Goal: Register for event/course

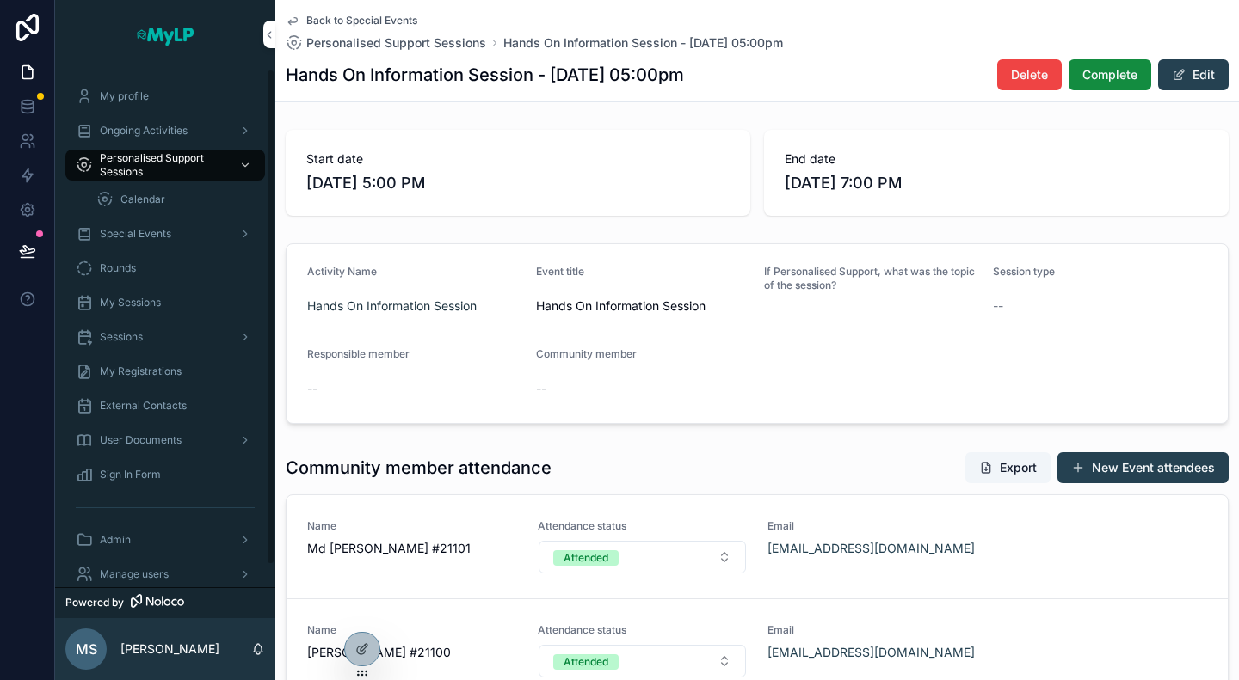
click at [174, 129] on span "Ongoing Activities" at bounding box center [144, 131] width 88 height 14
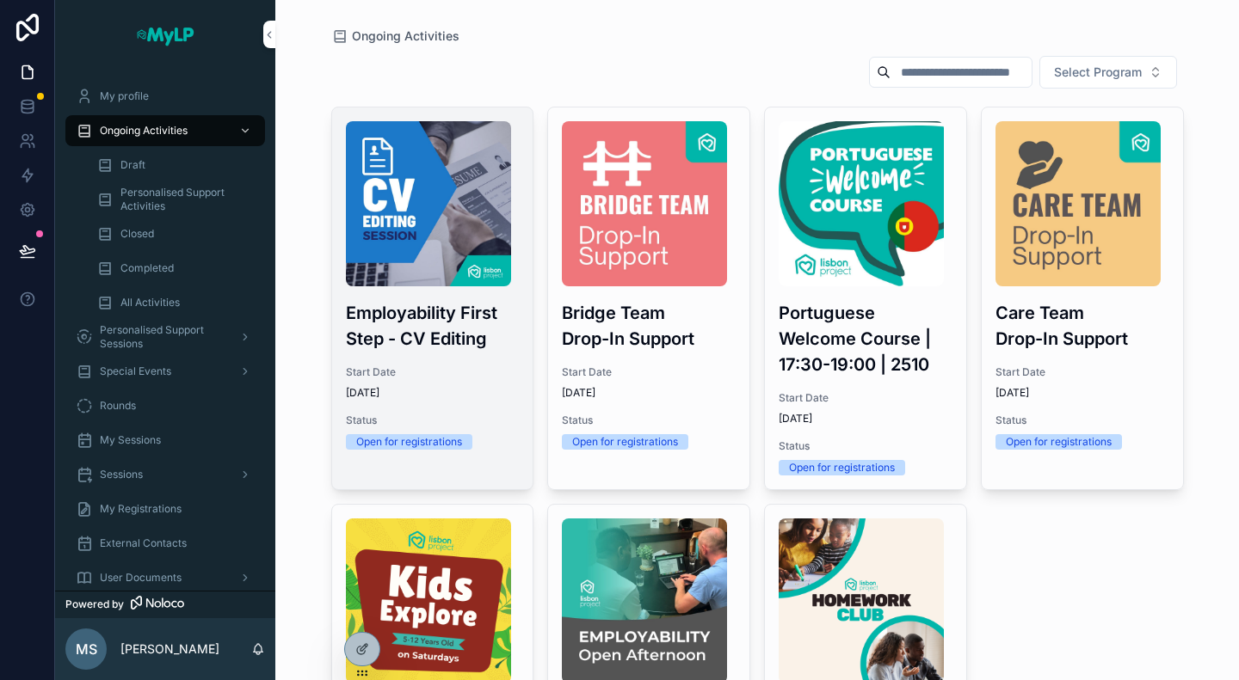
click at [519, 383] on div "Employability First Step - CV Editing Start Date 4/1/2025 Status Open for regis…" at bounding box center [432, 286] width 201 height 356
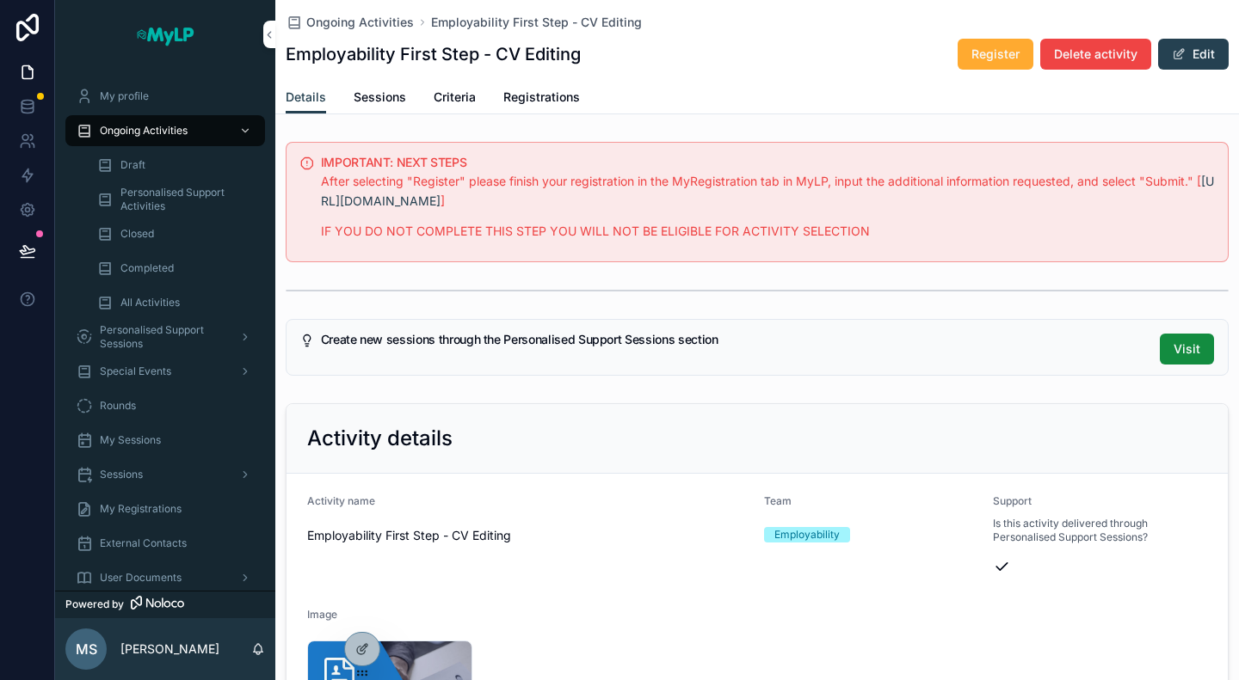
click at [554, 97] on span "Registrations" at bounding box center [541, 97] width 77 height 17
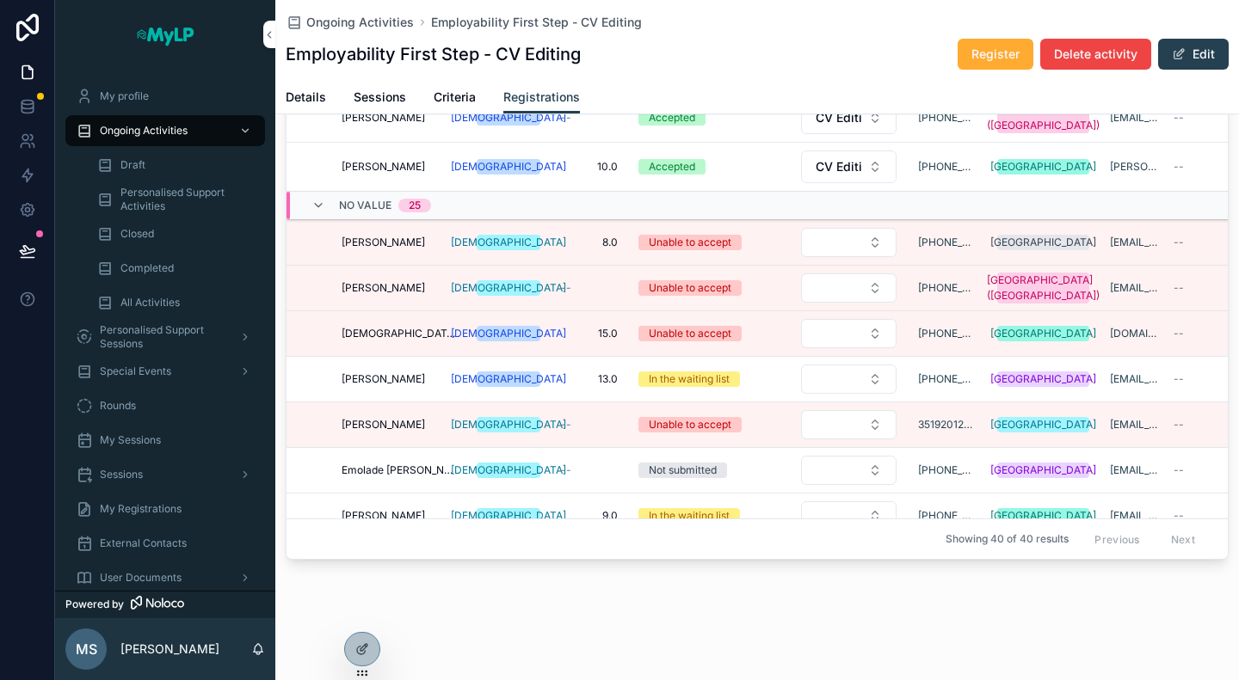
scroll to position [645, 0]
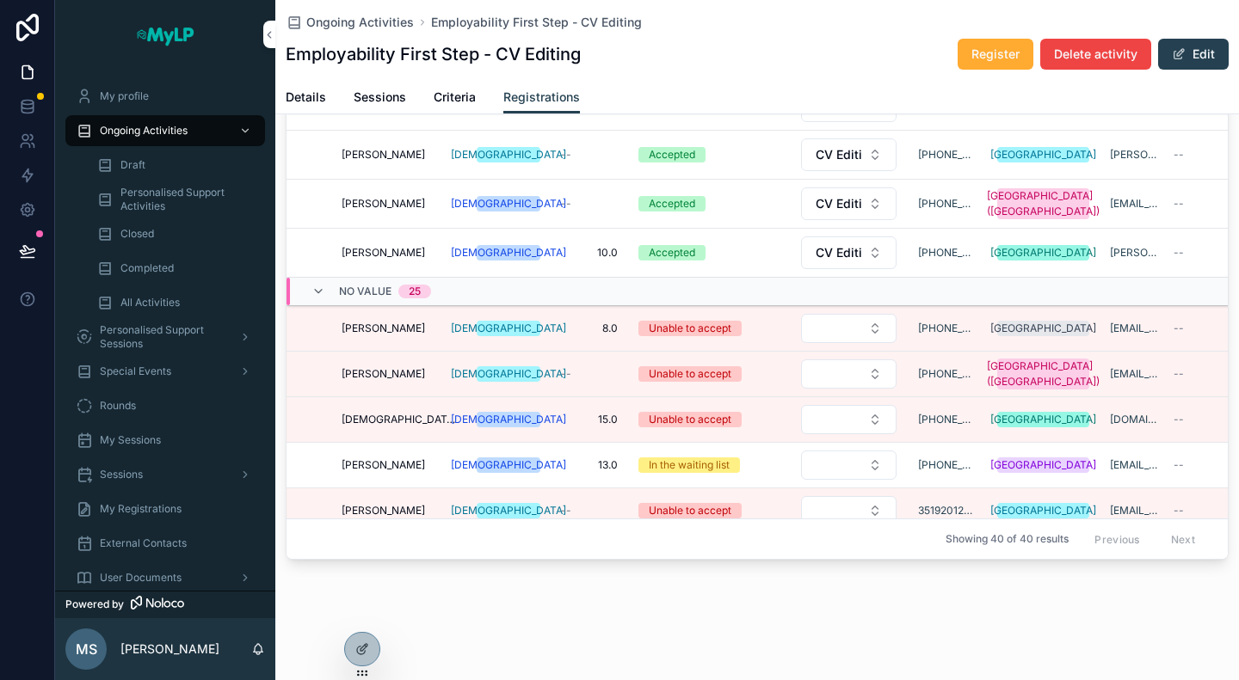
click at [704, 322] on div "Unable to accept" at bounding box center [690, 328] width 83 height 15
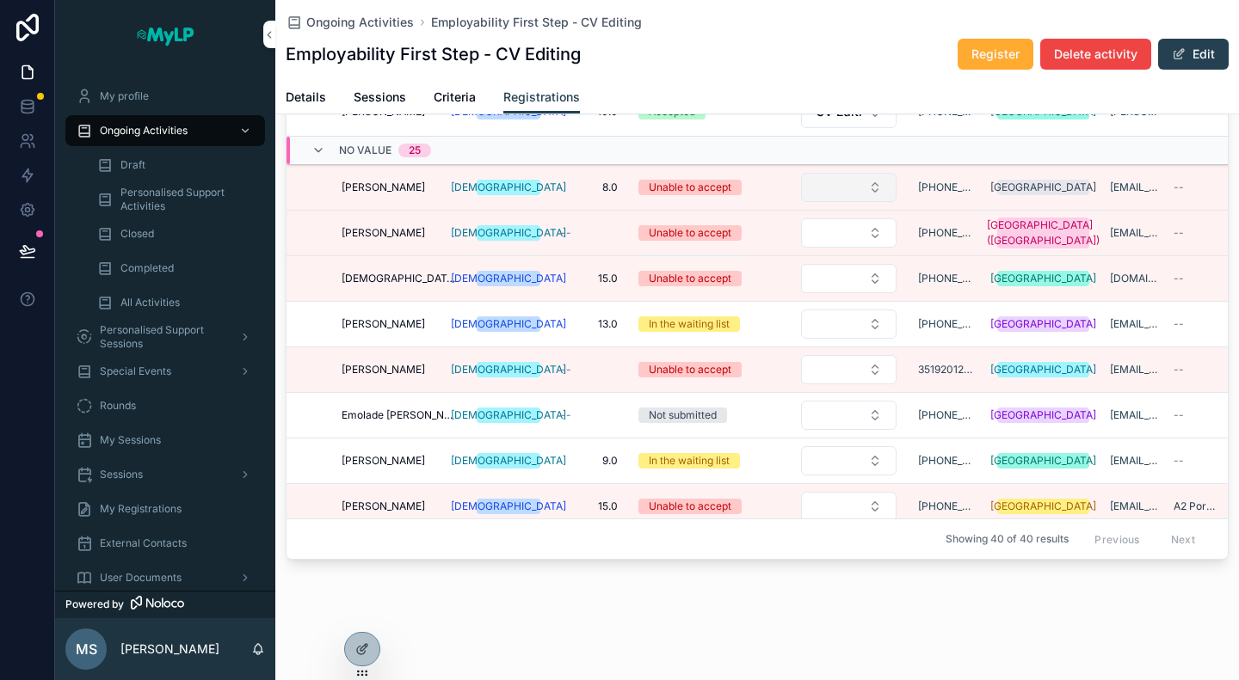
scroll to position [708, 0]
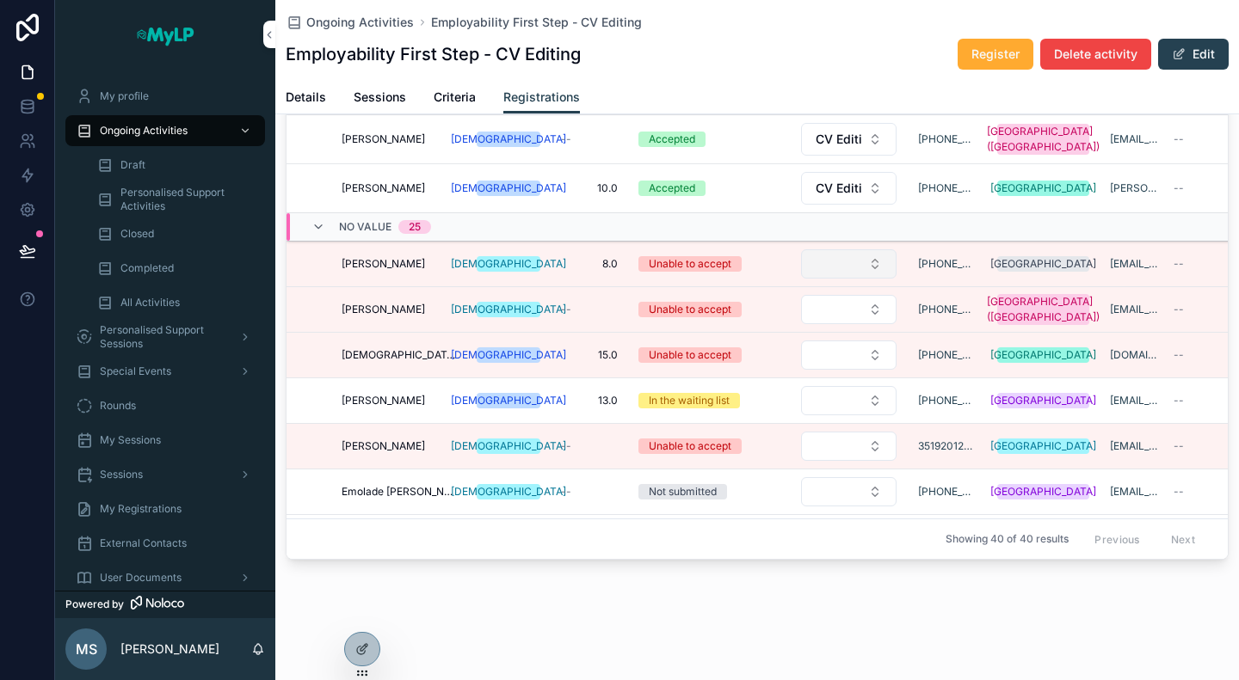
click at [879, 255] on button "Select Button" at bounding box center [848, 263] width 95 height 29
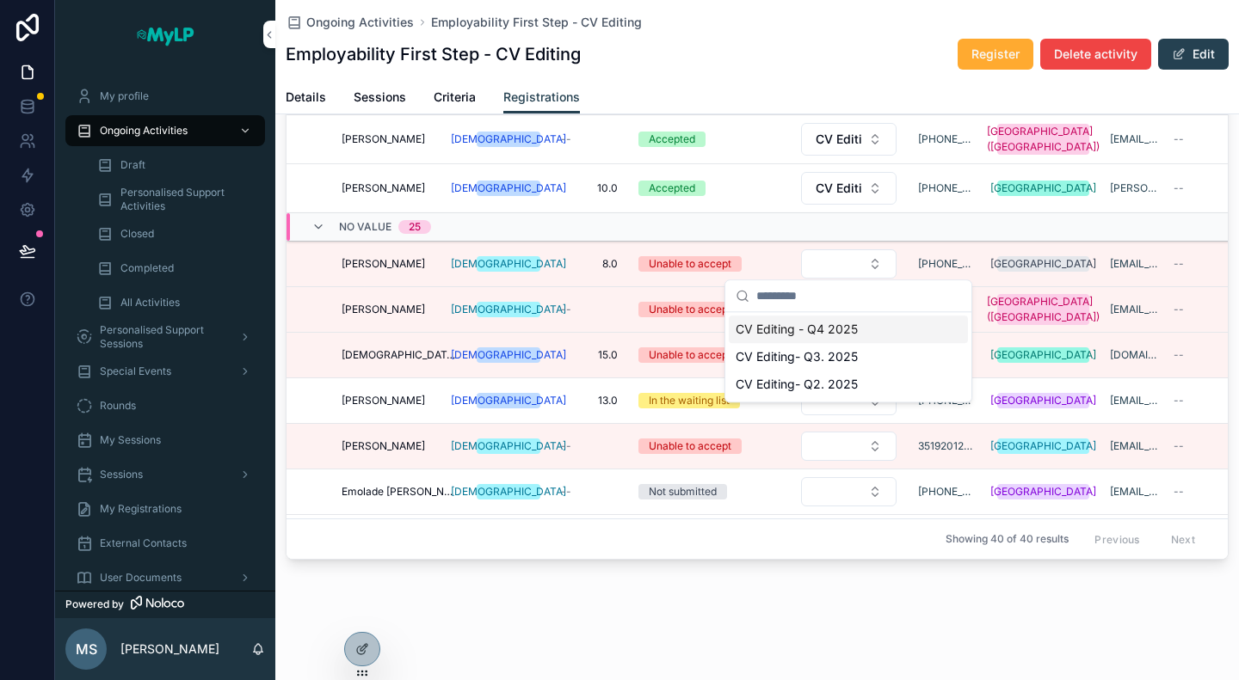
click at [762, 256] on div "Unable to accept" at bounding box center [708, 263] width 141 height 15
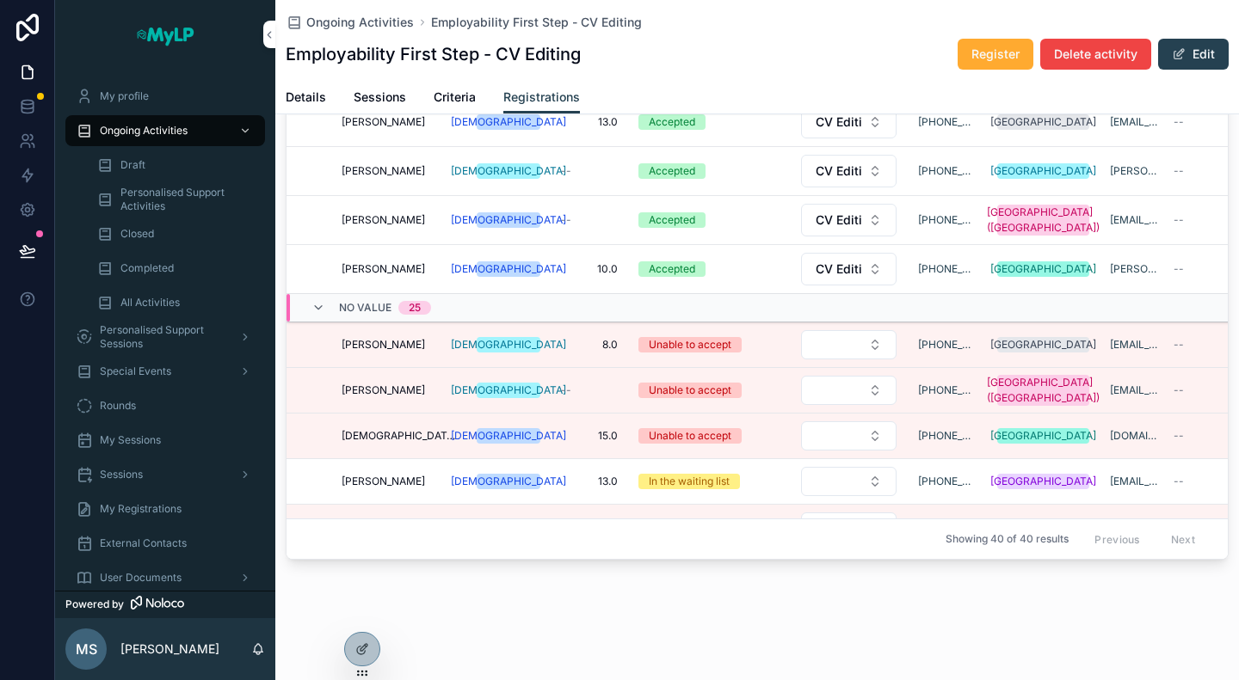
scroll to position [708, 0]
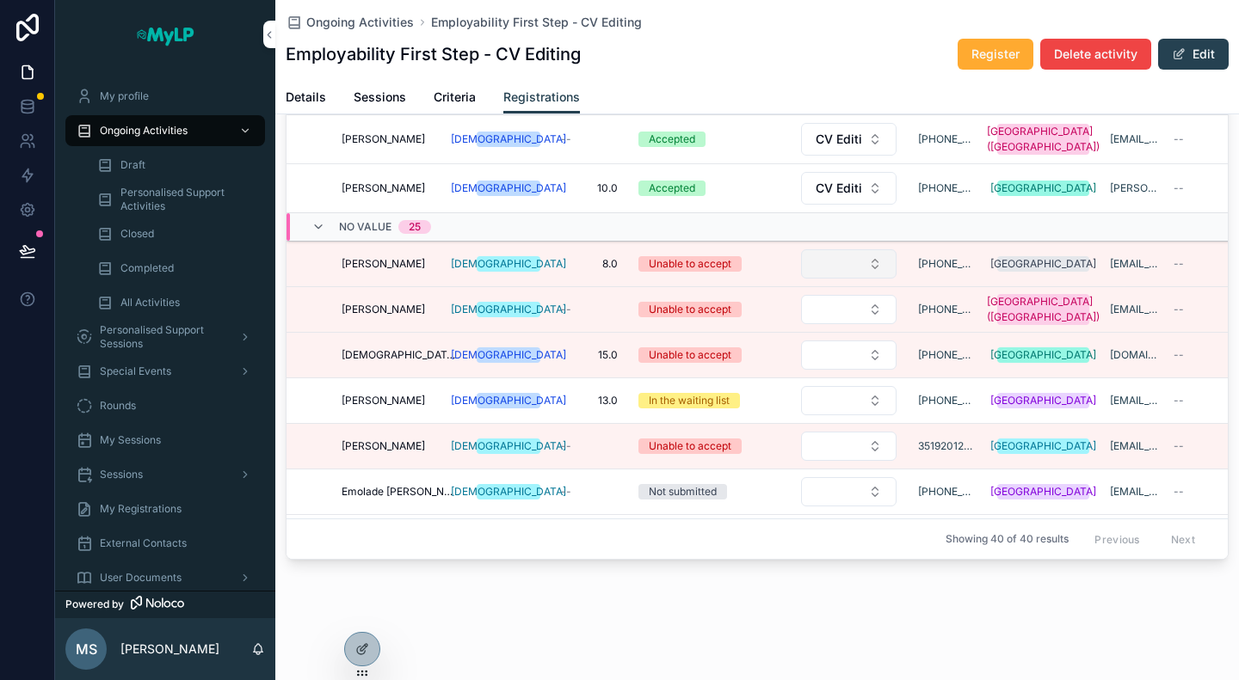
click at [876, 258] on button "Select Button" at bounding box center [848, 263] width 95 height 29
click at [678, 262] on div "Unable to accept" at bounding box center [690, 263] width 83 height 15
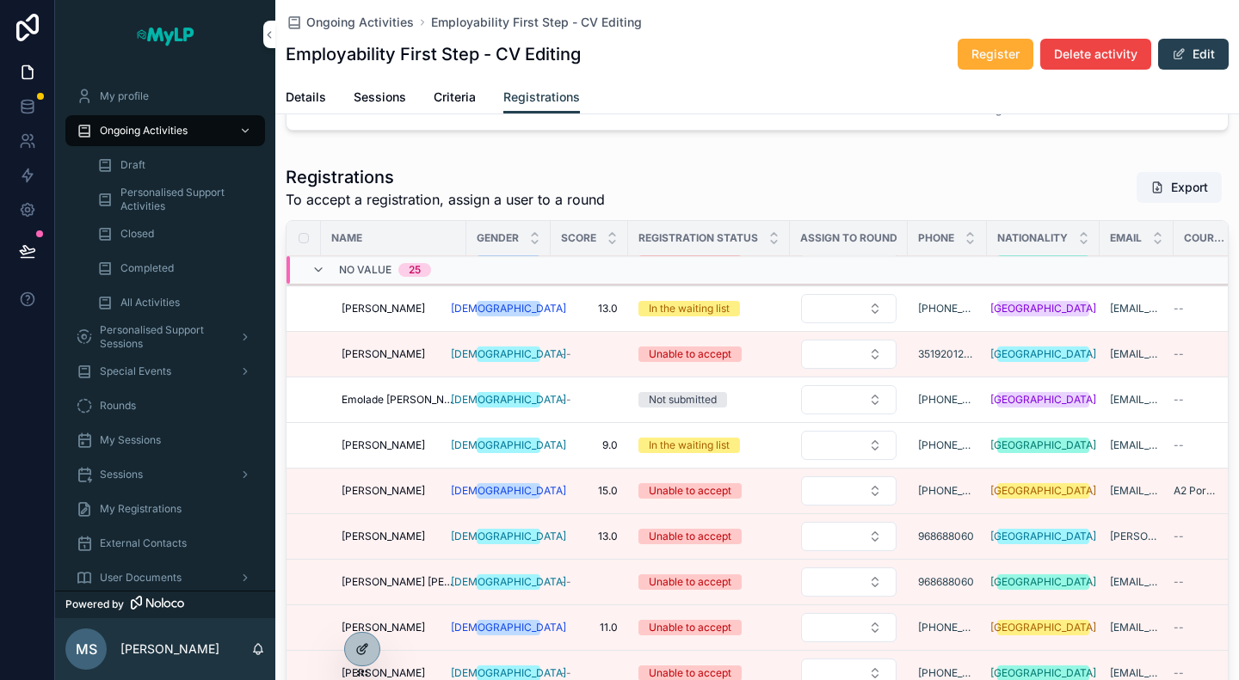
scroll to position [1309, 0]
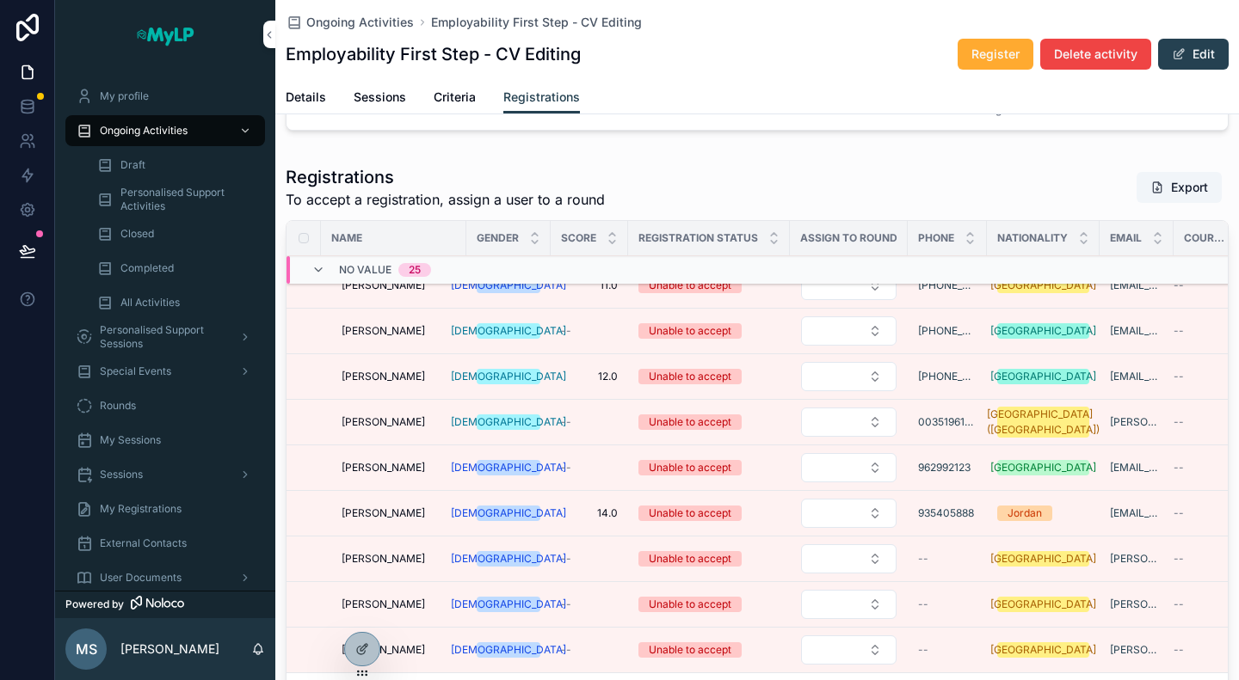
click at [375, 615] on td "Pedro Luz" at bounding box center [393, 605] width 145 height 46
click at [0, 0] on icon at bounding box center [0, 0] width 0 height 0
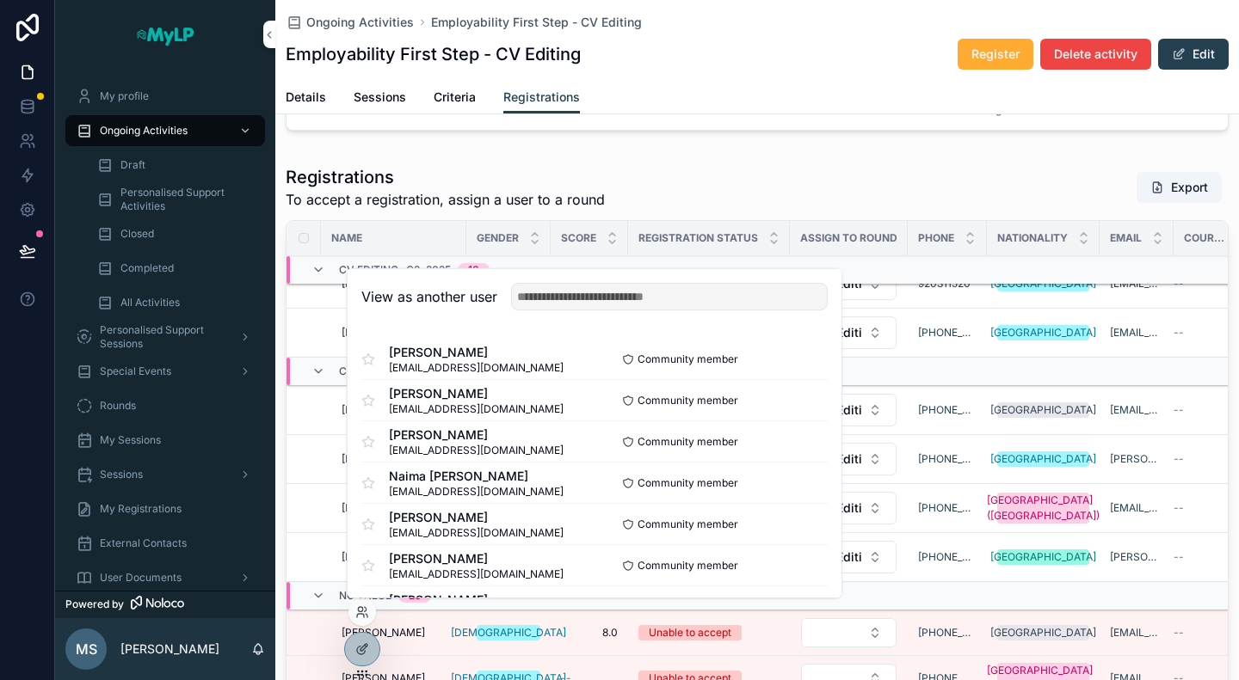
scroll to position [547, 0]
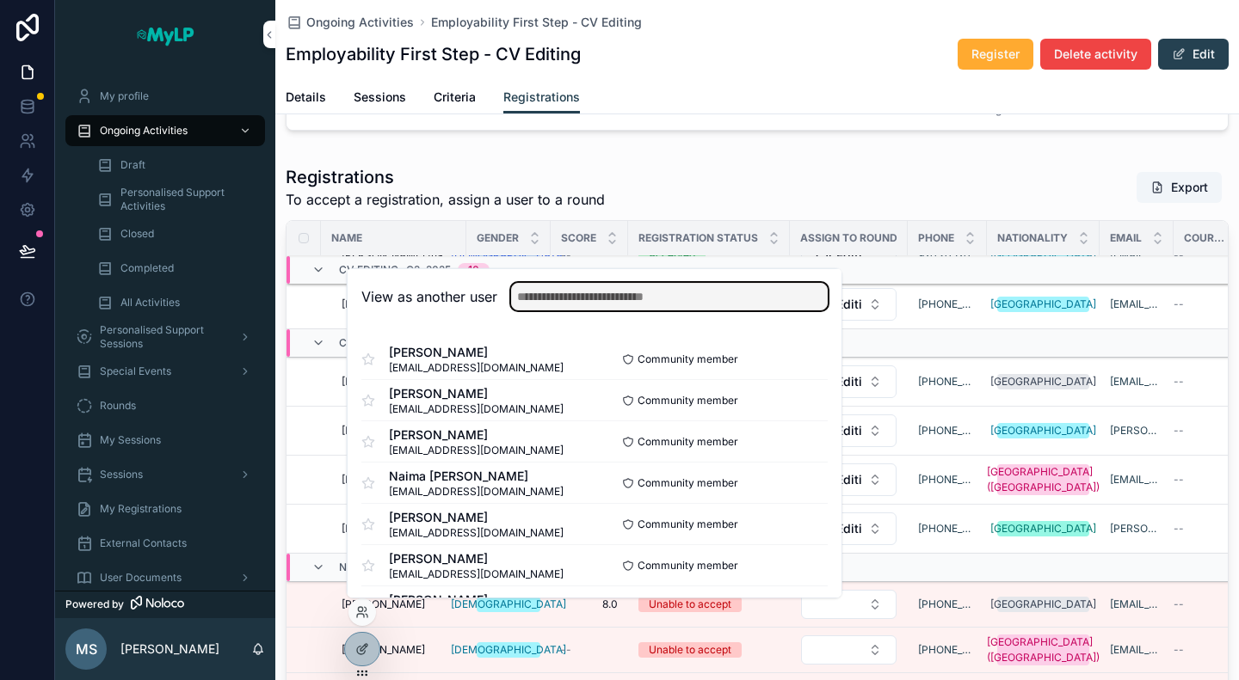
click at [619, 293] on input "text" at bounding box center [669, 297] width 317 height 28
type input "***"
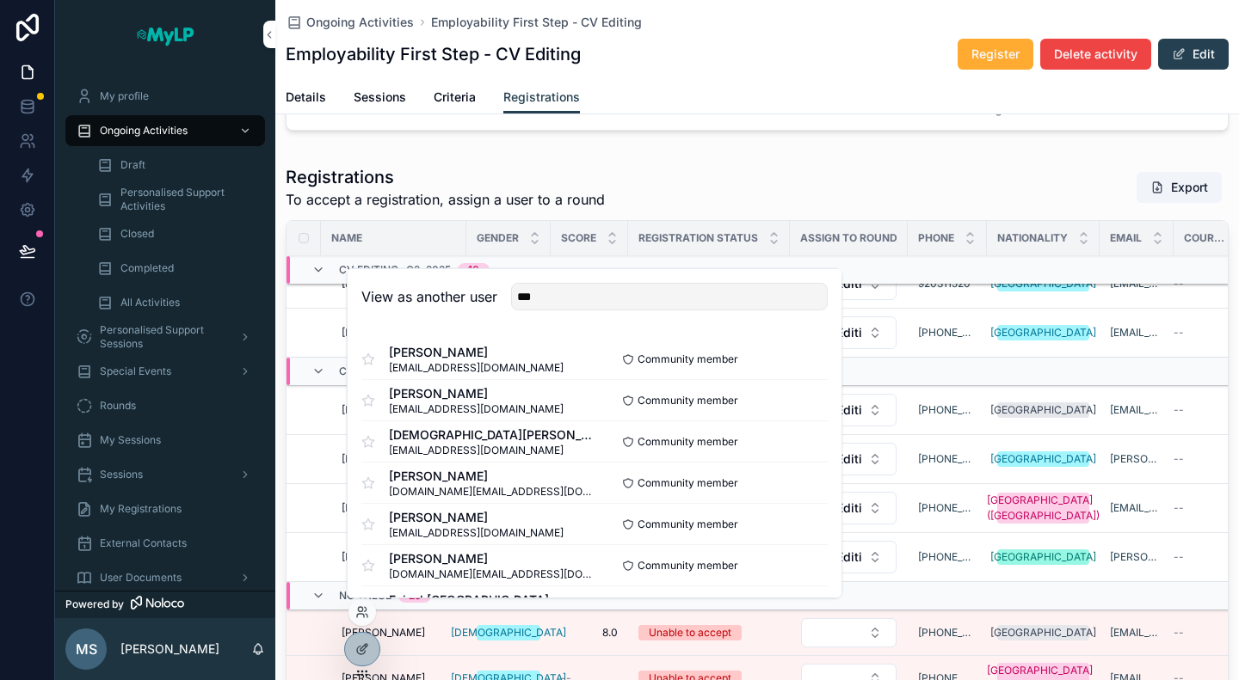
click at [0, 0] on button "Select" at bounding box center [0, 0] width 0 height 0
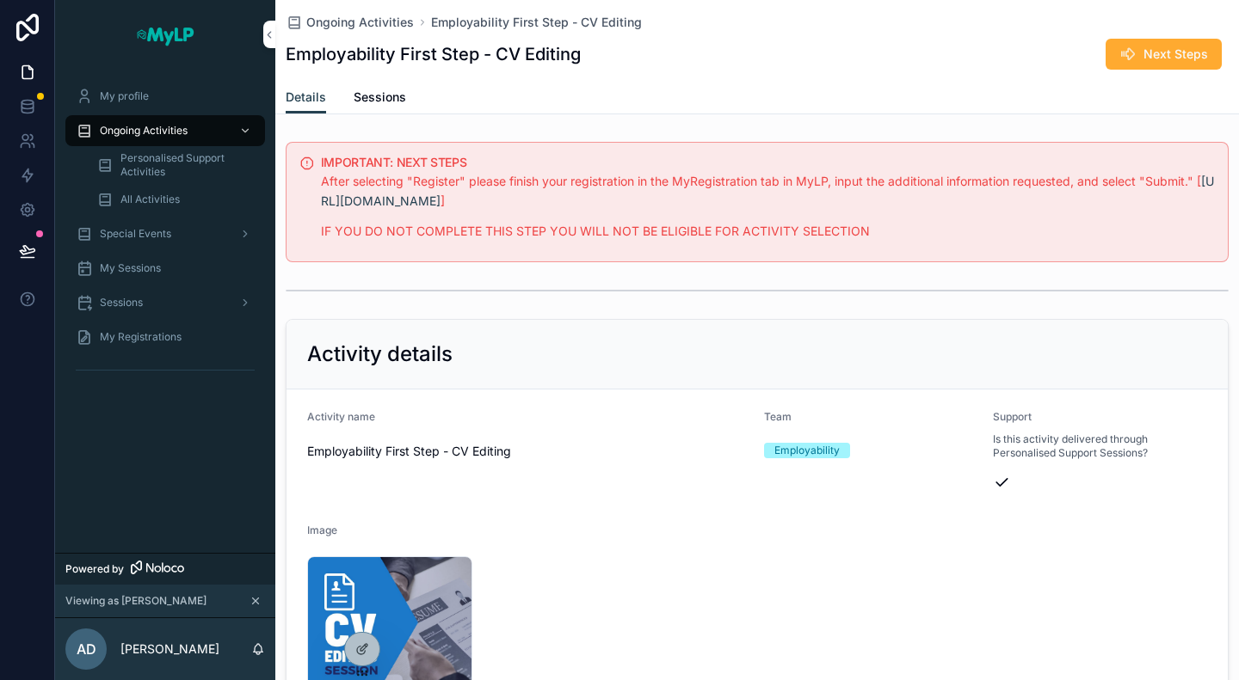
click at [153, 132] on span "Ongoing Activities" at bounding box center [144, 131] width 88 height 14
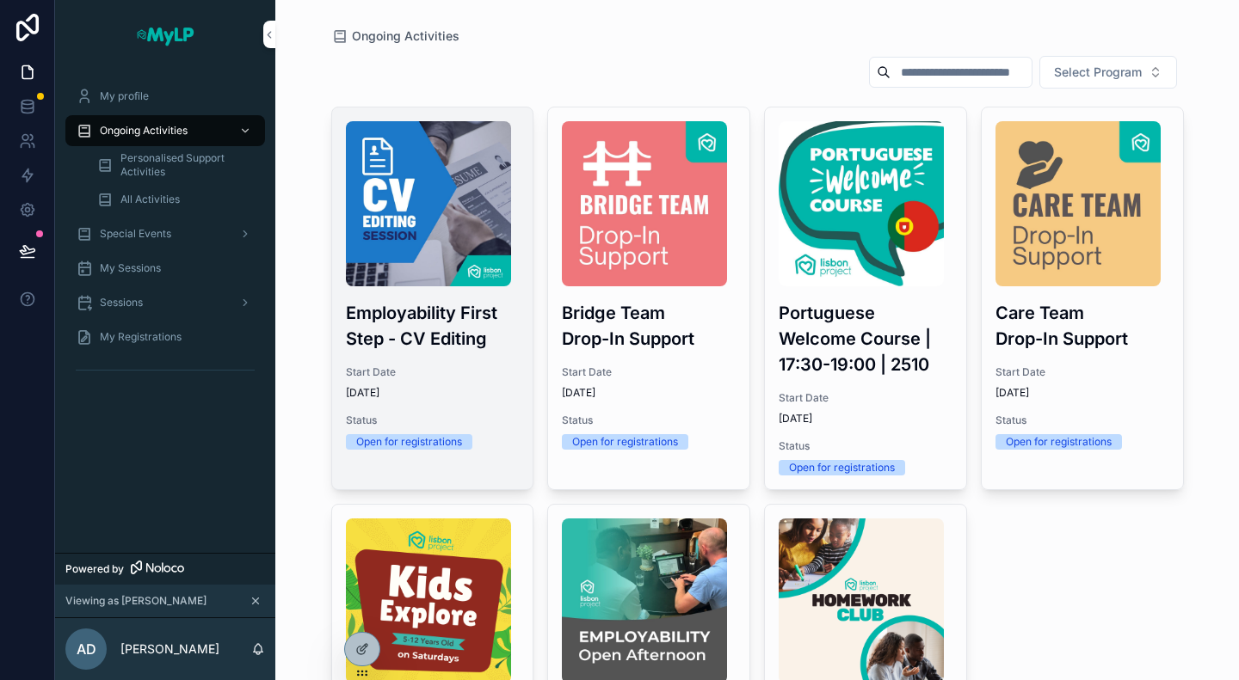
click at [415, 276] on img "scrollable content" at bounding box center [428, 203] width 165 height 165
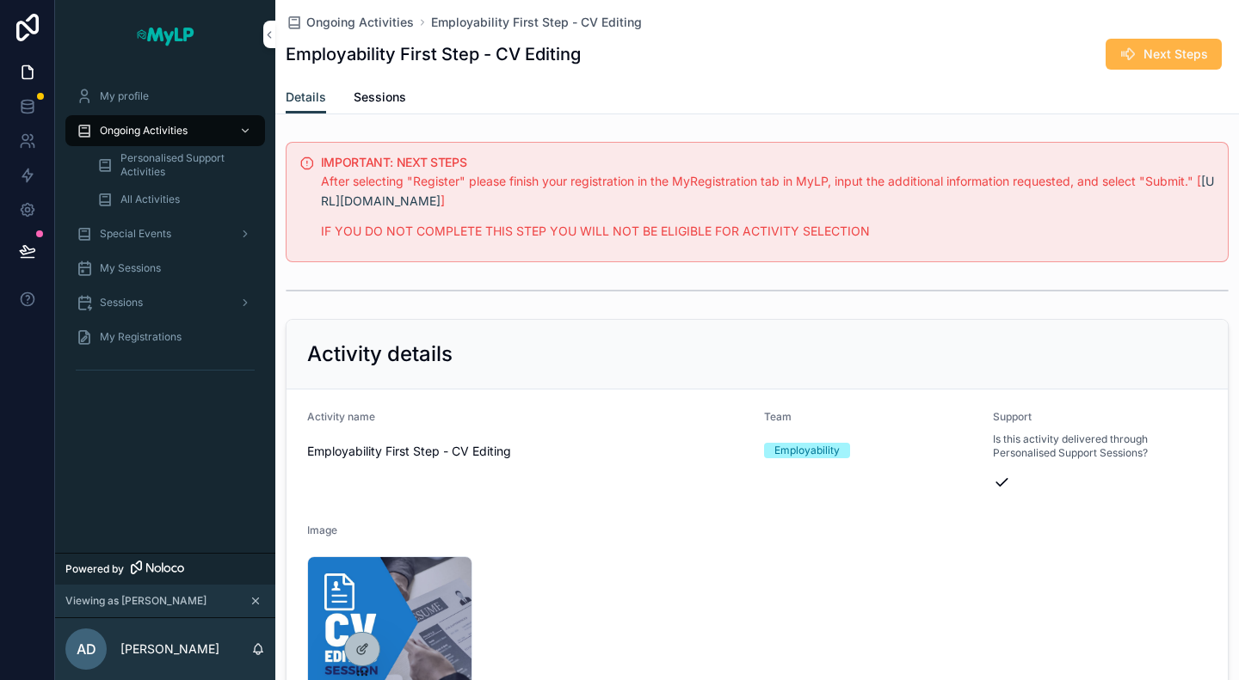
click at [1154, 61] on span "Next Steps" at bounding box center [1175, 54] width 65 height 17
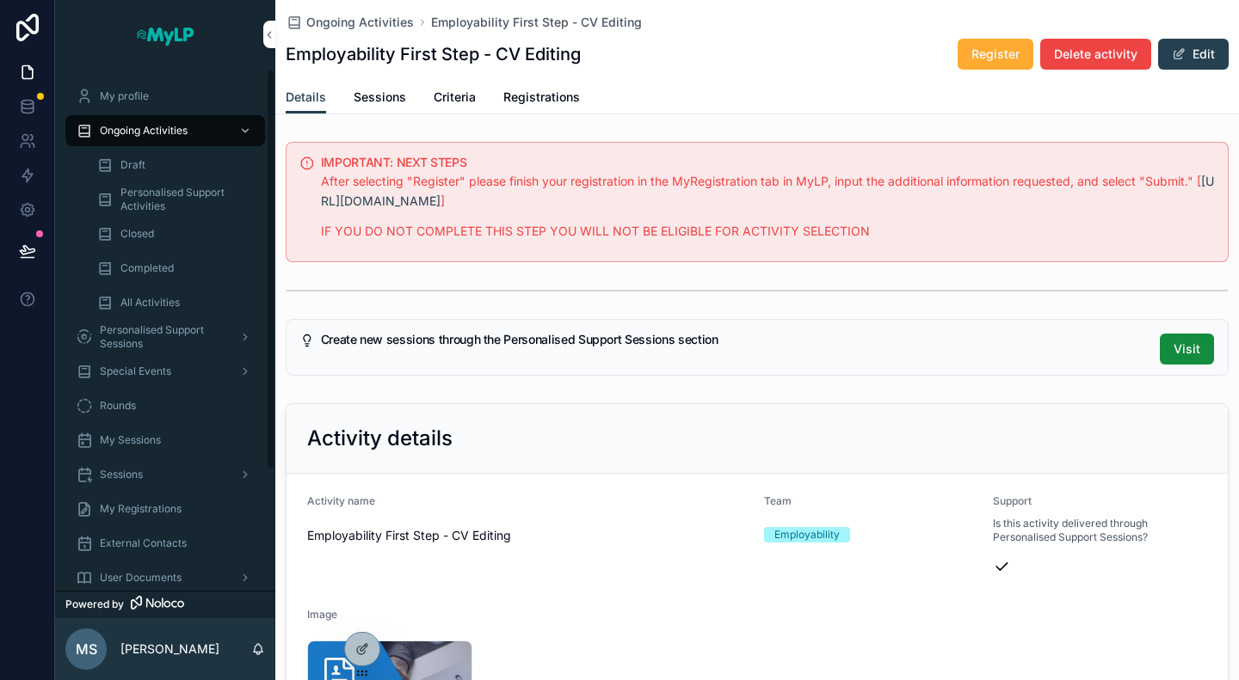
click at [0, 0] on icon at bounding box center [0, 0] width 0 height 0
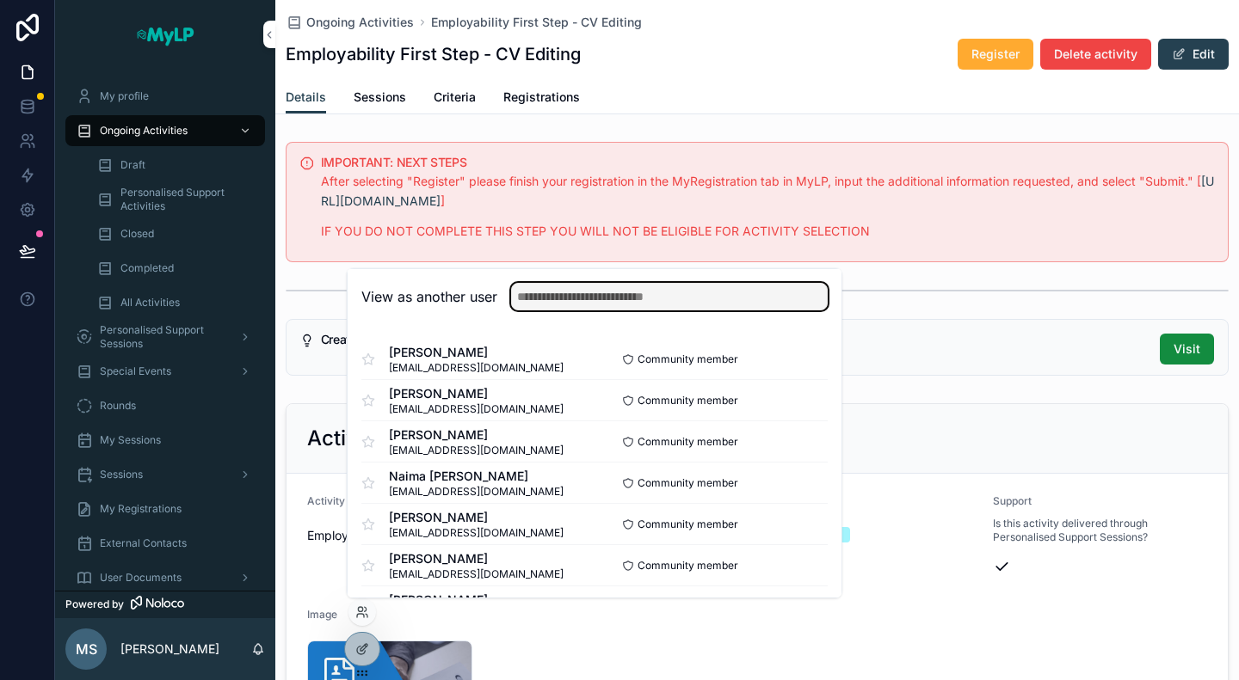
click at [566, 299] on input "text" at bounding box center [669, 297] width 317 height 28
type input "***"
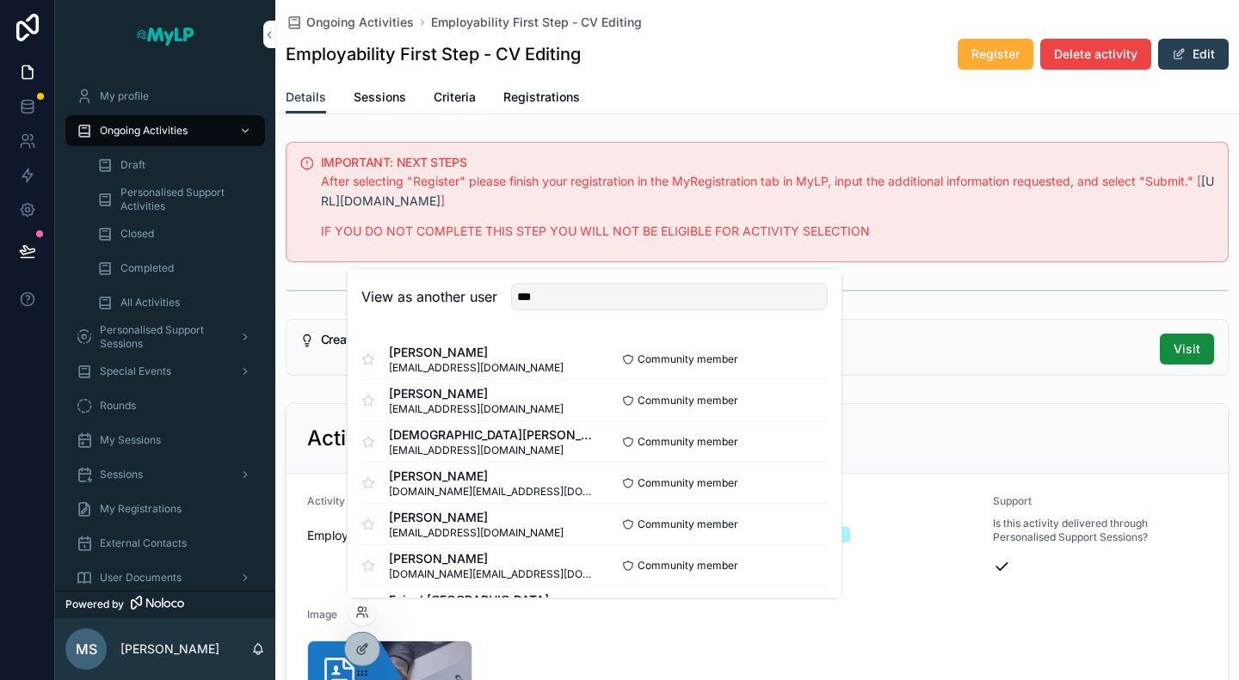
click at [0, 0] on button "Select" at bounding box center [0, 0] width 0 height 0
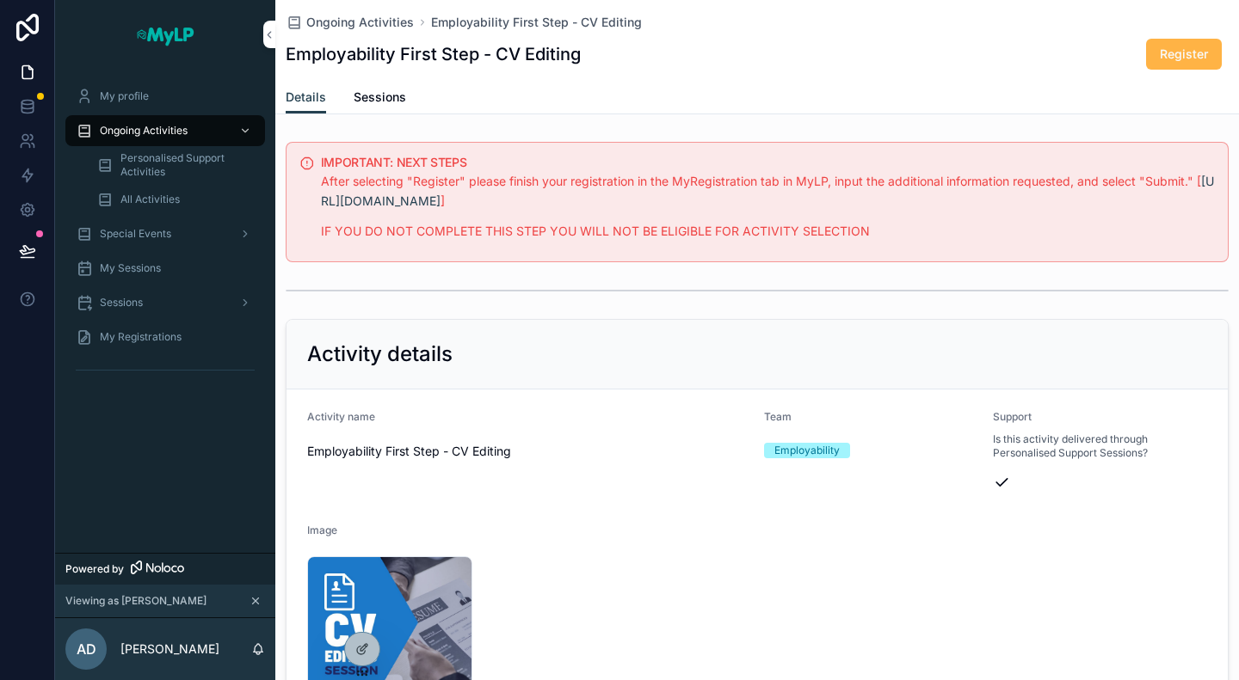
click at [1169, 52] on span "Register" at bounding box center [1184, 54] width 48 height 17
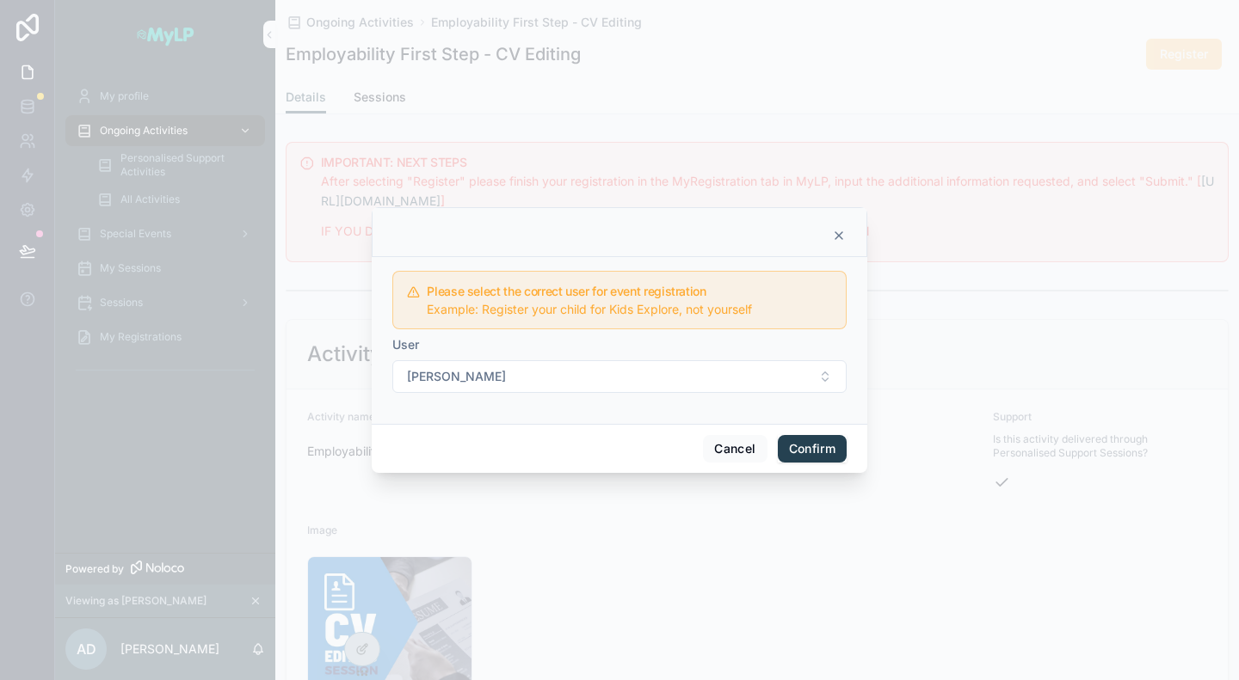
click at [797, 448] on button "Confirm" at bounding box center [812, 449] width 69 height 28
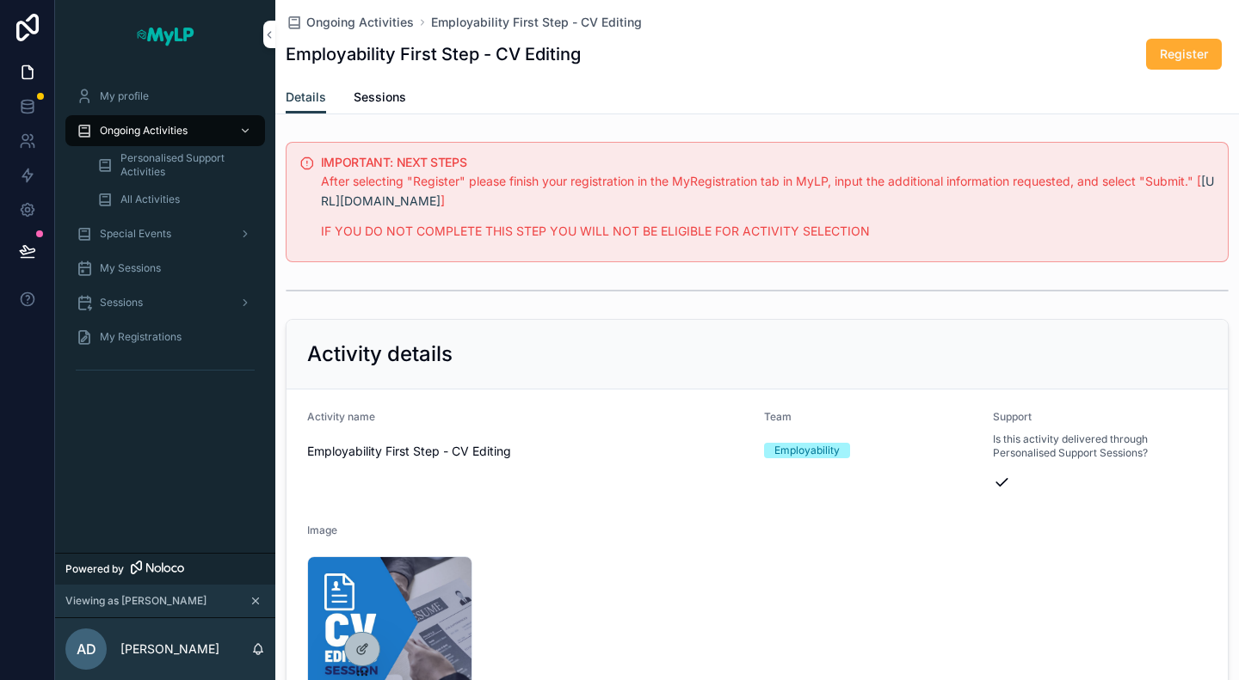
click at [166, 329] on div "My Registrations" at bounding box center [165, 337] width 179 height 28
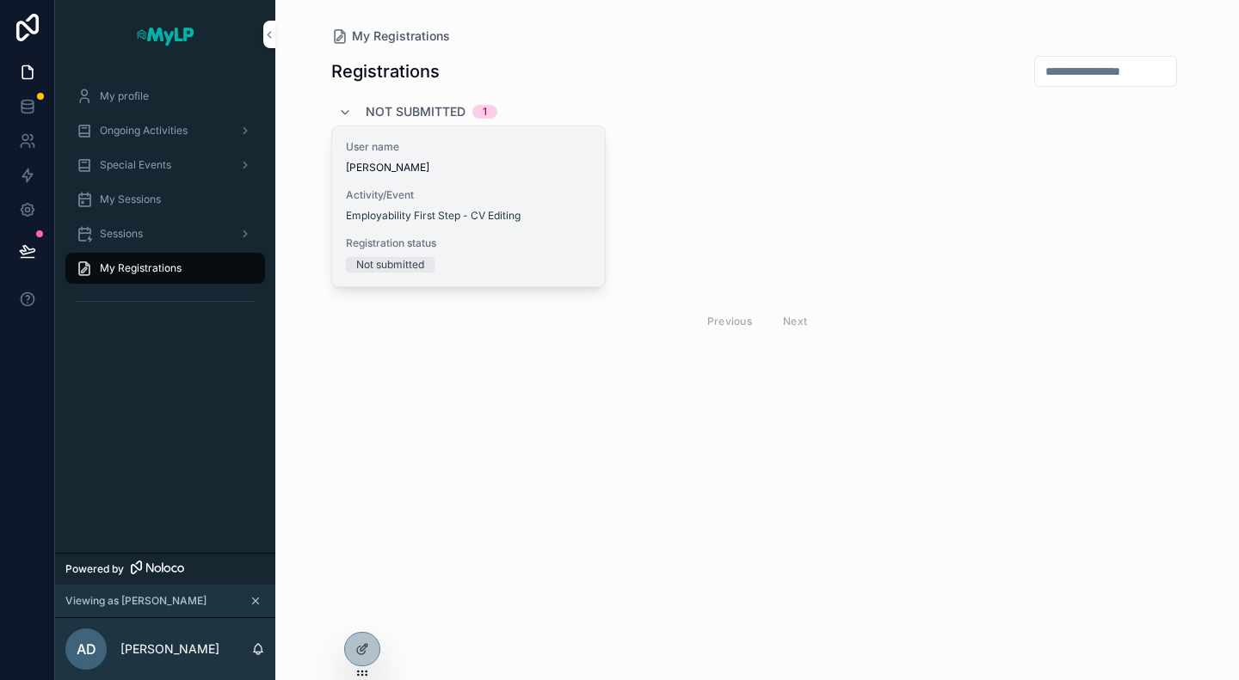
click at [513, 164] on span "Aissatou Diallo" at bounding box center [469, 168] width 246 height 14
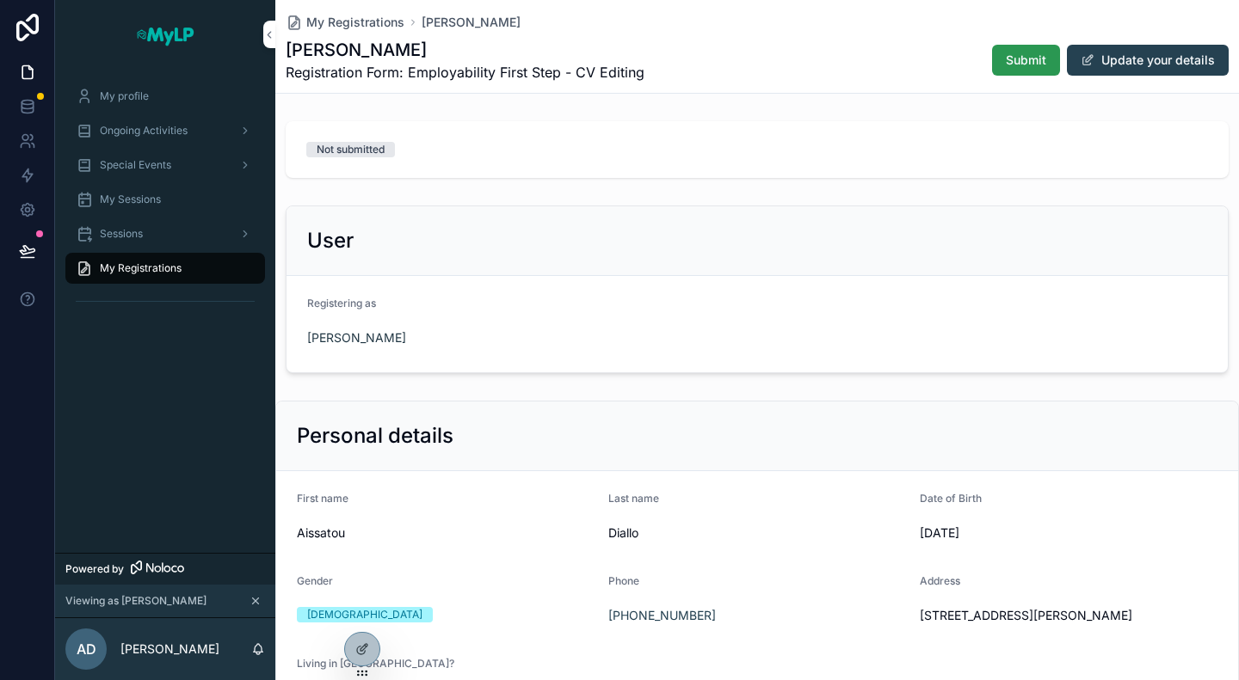
click at [1010, 69] on button "Submit" at bounding box center [1026, 60] width 68 height 31
